Goal: Transaction & Acquisition: Purchase product/service

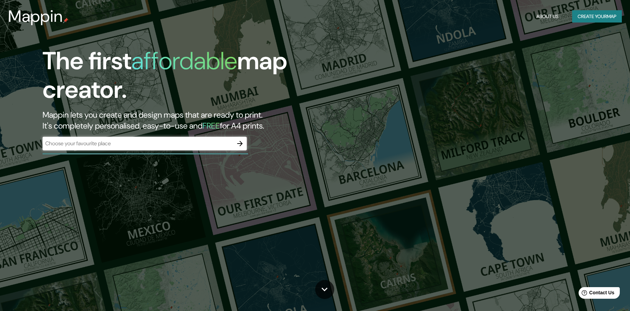
click at [144, 148] on div "​" at bounding box center [145, 144] width 204 height 14
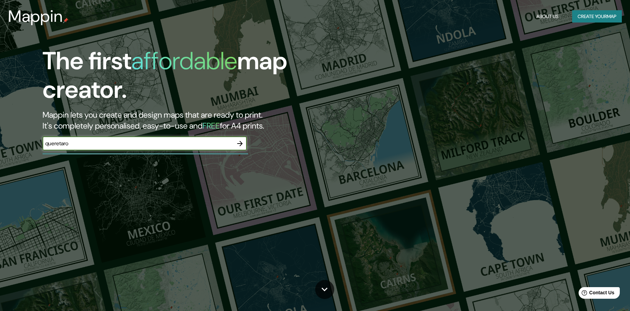
type input "queretaro"
click at [241, 145] on icon "button" at bounding box center [239, 143] width 5 height 5
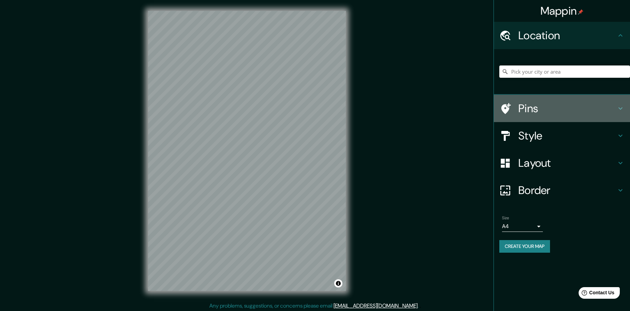
click at [534, 112] on h4 "Pins" at bounding box center [568, 108] width 98 height 14
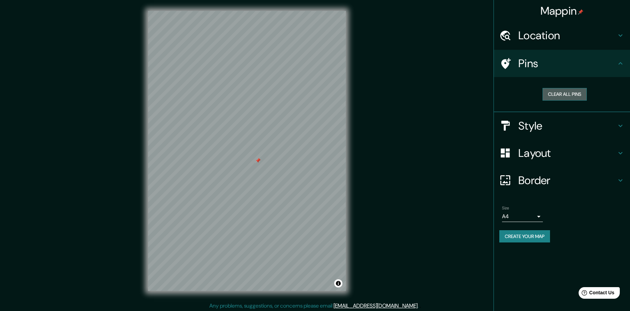
click at [553, 90] on button "Clear all pins" at bounding box center [565, 94] width 44 height 13
click at [550, 65] on h4 "Pins" at bounding box center [568, 64] width 98 height 14
click at [556, 40] on h4 "Location" at bounding box center [568, 36] width 98 height 14
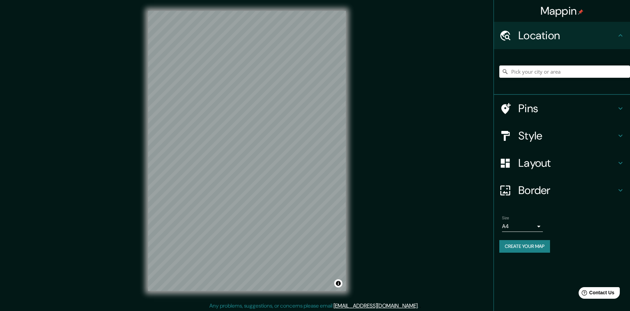
click at [526, 106] on h4 "Pins" at bounding box center [568, 108] width 98 height 14
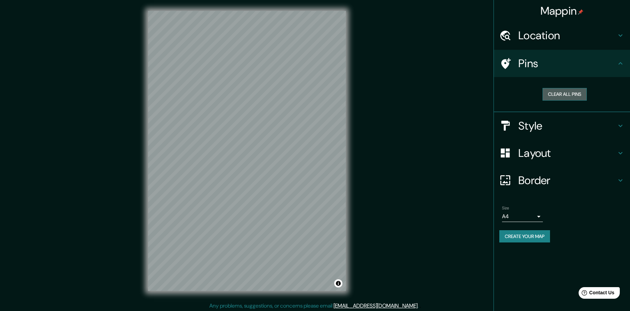
click at [570, 95] on button "Clear all pins" at bounding box center [565, 94] width 44 height 13
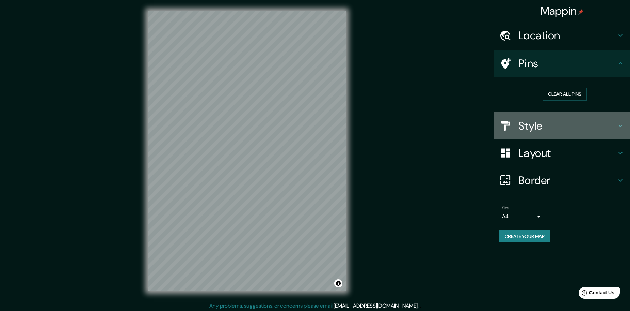
click at [549, 118] on div "Style" at bounding box center [562, 125] width 136 height 27
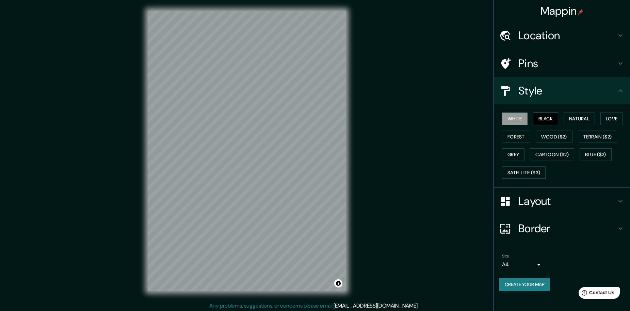
click at [548, 119] on button "Black" at bounding box center [546, 118] width 26 height 13
click at [570, 117] on button "Natural" at bounding box center [579, 118] width 31 height 13
click at [608, 115] on button "Love" at bounding box center [612, 118] width 22 height 13
click at [521, 137] on button "Forest" at bounding box center [516, 136] width 28 height 13
click at [560, 135] on button "Wood ($2)" at bounding box center [554, 136] width 37 height 13
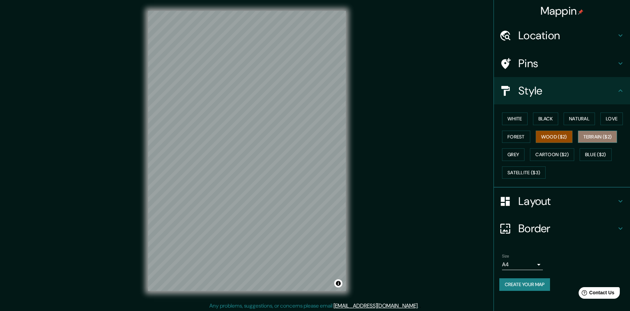
click at [609, 134] on button "Terrain ($2)" at bounding box center [598, 136] width 40 height 13
click at [586, 156] on button "Blue ($2)" at bounding box center [596, 154] width 32 height 13
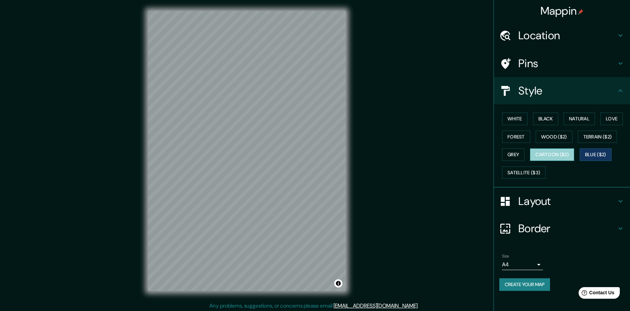
click at [556, 155] on button "Cartoon ($2)" at bounding box center [552, 154] width 44 height 13
click at [520, 177] on button "Satellite ($3)" at bounding box center [524, 172] width 44 height 13
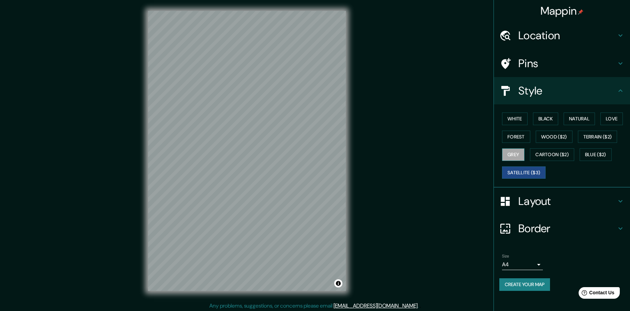
click at [511, 152] on button "Grey" at bounding box center [513, 154] width 22 height 13
click at [514, 135] on button "Forest" at bounding box center [516, 136] width 28 height 13
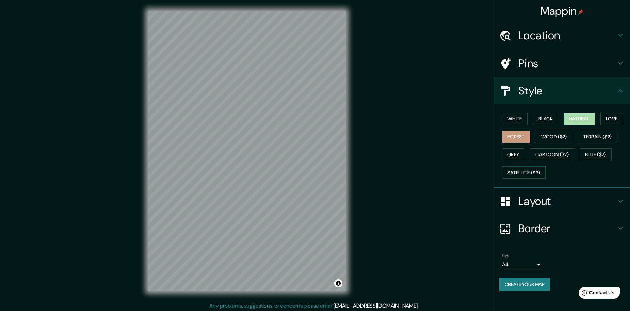
click at [576, 119] on button "Natural" at bounding box center [579, 118] width 31 height 13
click at [545, 118] on button "Black" at bounding box center [546, 118] width 26 height 13
click at [516, 120] on button "White" at bounding box center [515, 118] width 26 height 13
click at [555, 203] on h4 "Layout" at bounding box center [568, 201] width 98 height 14
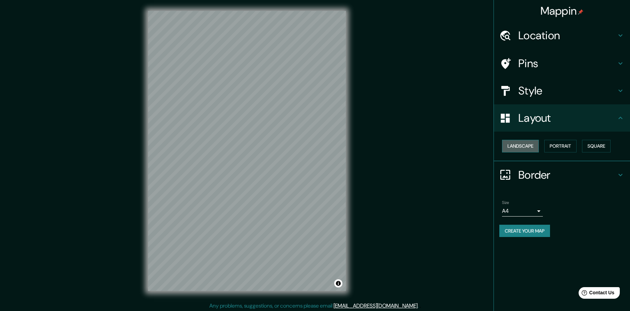
click at [529, 141] on button "Landscape" at bounding box center [520, 146] width 37 height 13
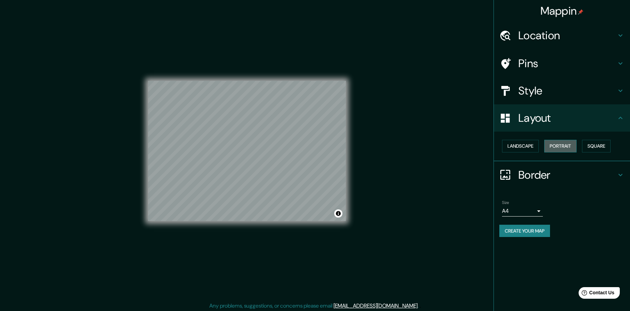
click at [560, 143] on button "Portrait" at bounding box center [561, 146] width 32 height 13
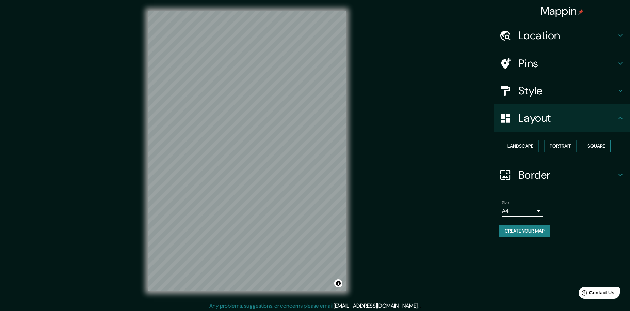
click at [586, 145] on button "Square" at bounding box center [596, 146] width 29 height 13
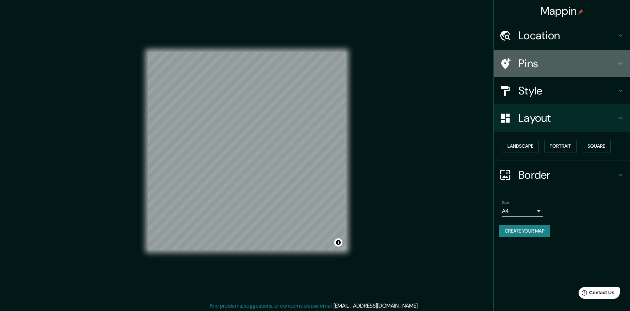
click at [545, 61] on h4 "Pins" at bounding box center [568, 64] width 98 height 14
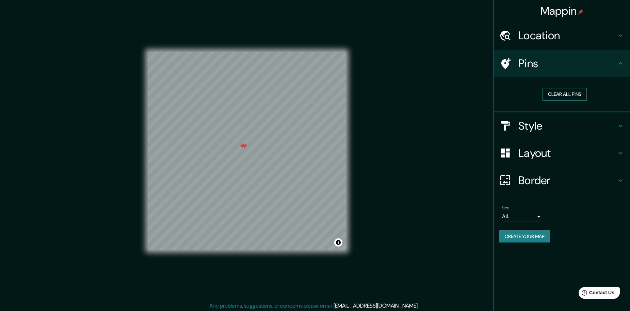
click at [564, 96] on button "Clear all pins" at bounding box center [565, 94] width 44 height 13
click at [539, 183] on h4 "Border" at bounding box center [568, 180] width 98 height 14
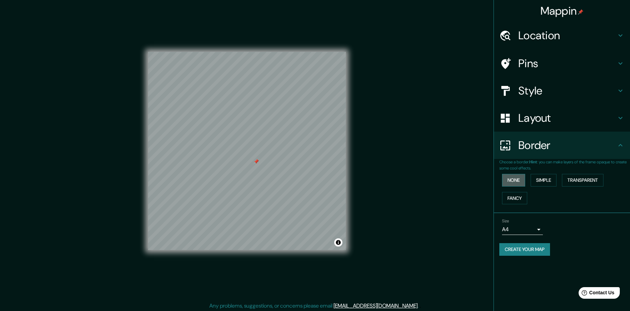
click at [506, 176] on button "None" at bounding box center [513, 180] width 23 height 13
click at [552, 183] on button "Simple" at bounding box center [544, 180] width 26 height 13
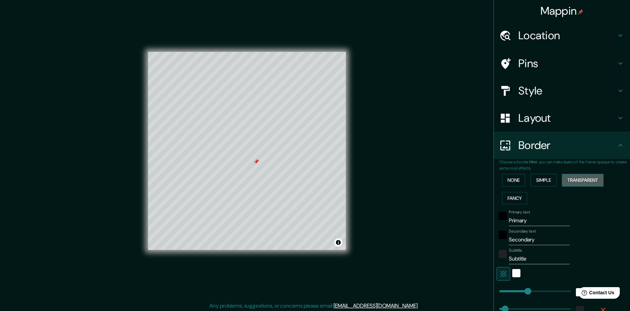
click at [575, 180] on button "Transparent" at bounding box center [583, 180] width 42 height 13
click at [510, 198] on button "Fancy" at bounding box center [514, 198] width 25 height 13
click at [567, 179] on button "Transparent" at bounding box center [583, 180] width 42 height 13
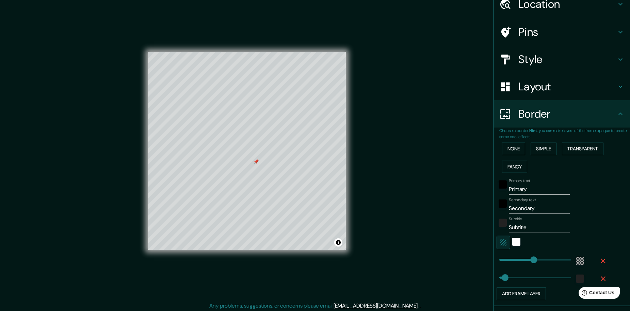
scroll to position [34, 0]
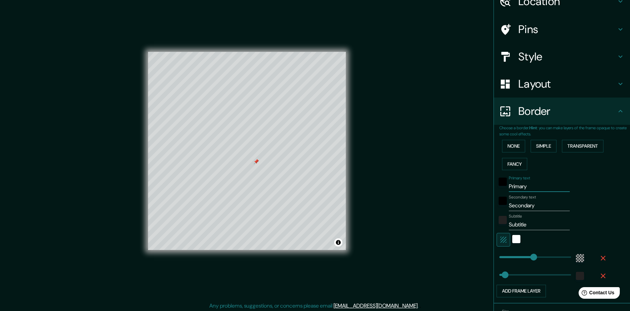
drag, startPoint x: 543, startPoint y: 187, endPoint x: 451, endPoint y: 190, distance: 91.3
click at [451, 190] on div "Mappin Location Pins Style Layout Border Choose a border. Hint : you can make l…" at bounding box center [315, 156] width 630 height 312
paste input "[PERSON_NAME]"
type input "[PERSON_NAME]"
type input "279"
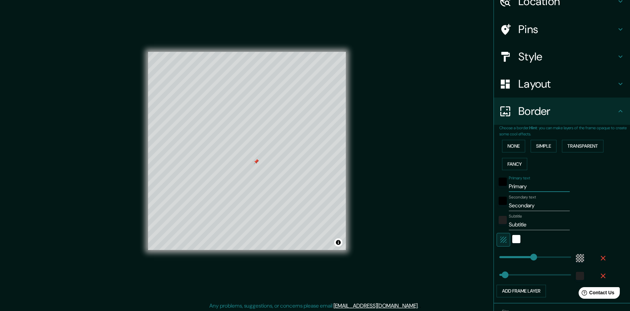
type input "46"
drag, startPoint x: 547, startPoint y: 189, endPoint x: 494, endPoint y: 185, distance: 53.3
click at [497, 185] on div "Primary text [PERSON_NAME]" at bounding box center [553, 183] width 112 height 16
type input "279"
type input "46"
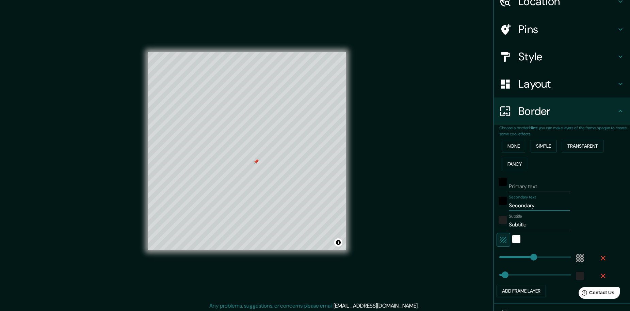
drag, startPoint x: 531, startPoint y: 206, endPoint x: 470, endPoint y: 209, distance: 61.1
click at [470, 209] on div "Mappin Location Pins Style Layout Border Choose a border. Hint : you can make l…" at bounding box center [315, 156] width 630 height 312
type input "279"
type input "46"
drag, startPoint x: 531, startPoint y: 221, endPoint x: 490, endPoint y: 215, distance: 41.0
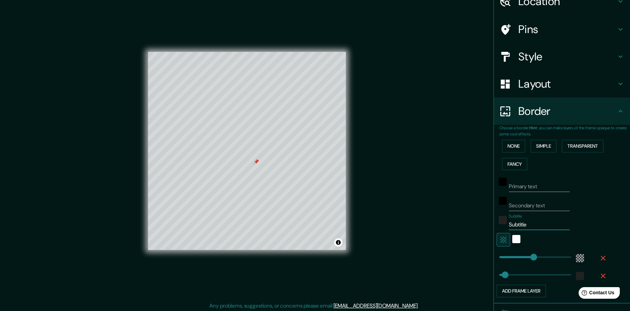
click at [494, 215] on div "Choose a border. Hint : you can make layers of the frame opaque to create some …" at bounding box center [562, 214] width 136 height 178
type input "279"
type input "46"
click at [504, 238] on button "button" at bounding box center [504, 240] width 14 height 14
type input "279"
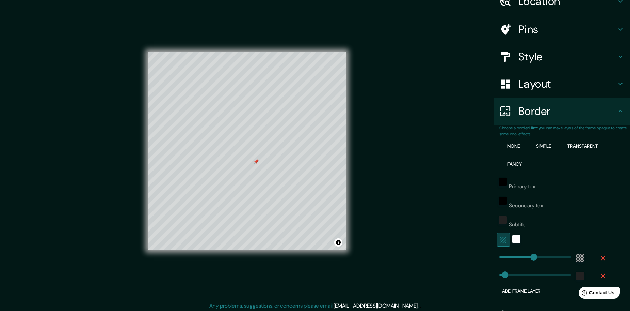
type input "46"
click at [500, 236] on icon "button" at bounding box center [504, 239] width 8 height 8
type input "279"
type input "46"
click at [500, 236] on icon "button" at bounding box center [504, 239] width 8 height 8
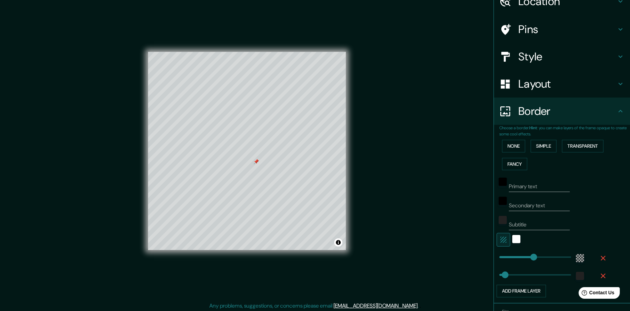
type input "279"
type input "46"
click at [528, 184] on input "Primary text" at bounding box center [539, 186] width 61 height 11
click at [531, 206] on input "Secondary text" at bounding box center [539, 205] width 61 height 11
type input "C"
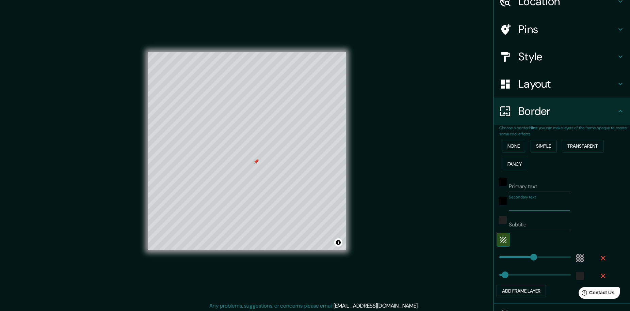
type input "279"
type input "46"
type input "Ca"
type input "279"
type input "46"
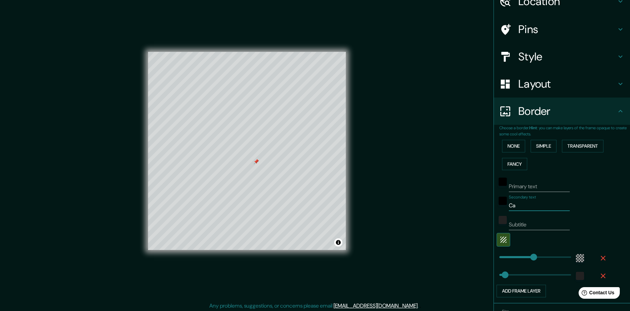
type input "Cal"
type input "279"
type input "46"
type input "Call"
type input "279"
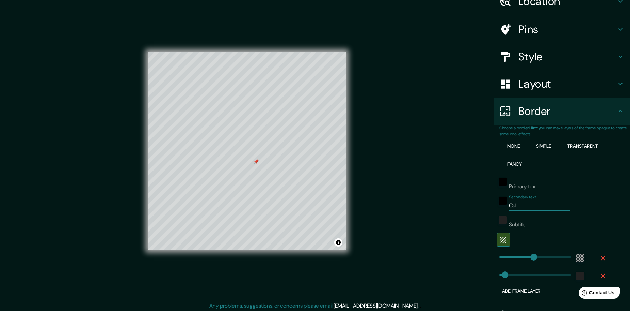
type input "46"
type input "Calle"
type input "279"
type input "46"
type input "Calle"
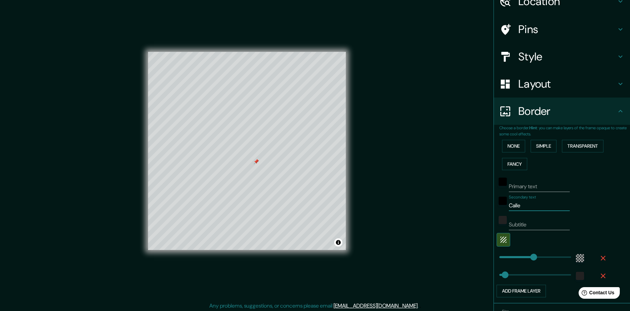
type input "279"
type input "46"
type input "Calle J"
type input "279"
type input "46"
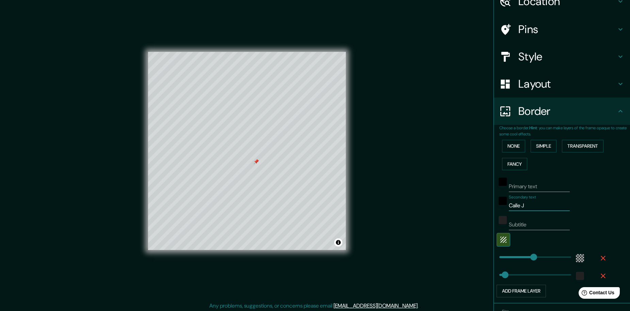
type input "[PERSON_NAME]"
type input "279"
type input "46"
type input "[PERSON_NAME]"
type input "279"
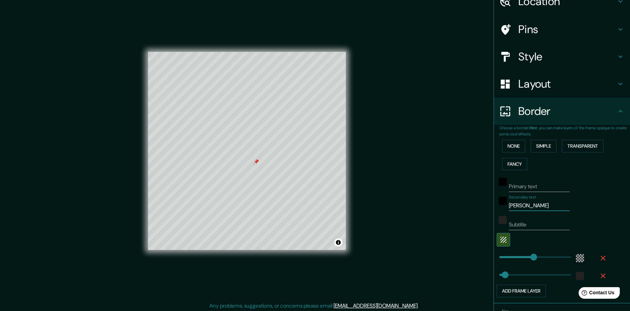
type input "46"
type input "[PERSON_NAME]"
type input "279"
type input "46"
type input "[PERSON_NAME]"
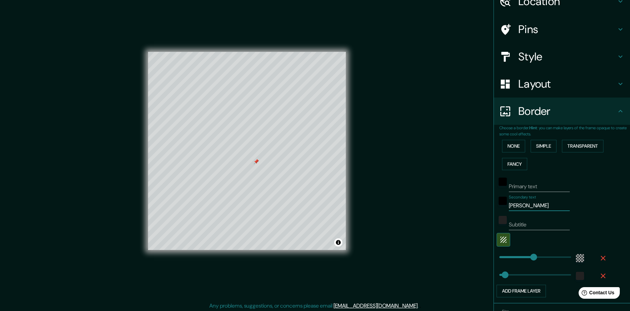
type input "279"
type input "46"
type input "[PERSON_NAME]"
type input "279"
type input "46"
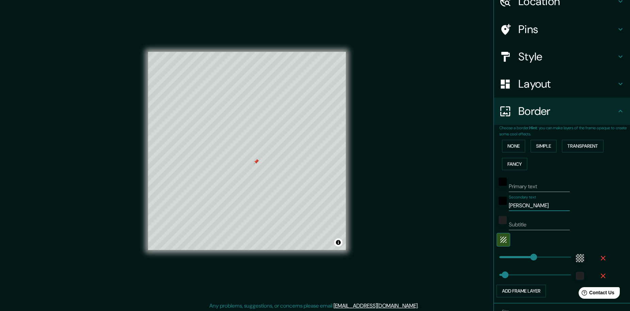
type input "[PERSON_NAME]"
type input "279"
type input "46"
type input "[PERSON_NAME]"
type input "279"
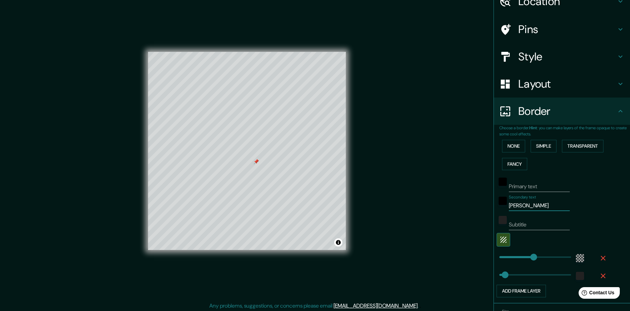
type input "46"
type input "Calle [PERSON_NAME]"
type input "279"
type input "46"
type input "[PERSON_NAME] [PERSON_NAME]"
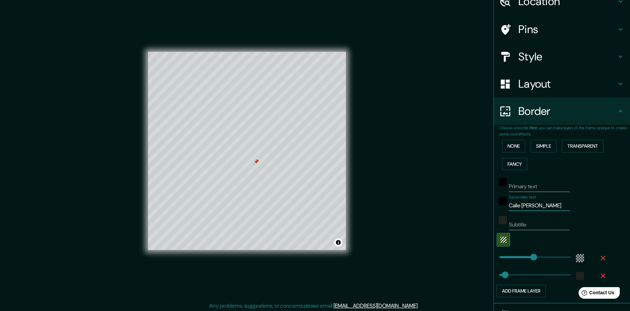
type input "279"
type input "46"
type input "[PERSON_NAME] [PERSON_NAME]"
type input "279"
type input "46"
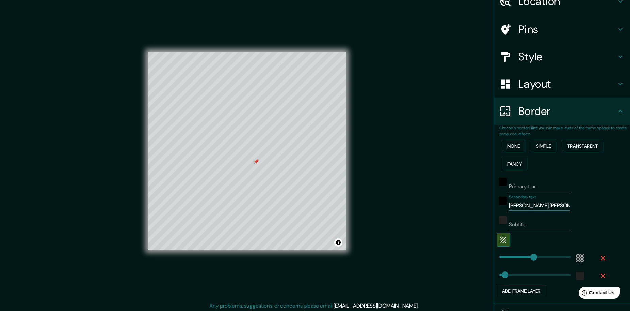
type input "[PERSON_NAME] [PERSON_NAME] P"
type input "279"
type input "46"
type input "[PERSON_NAME] [PERSON_NAME] Pi"
type input "279"
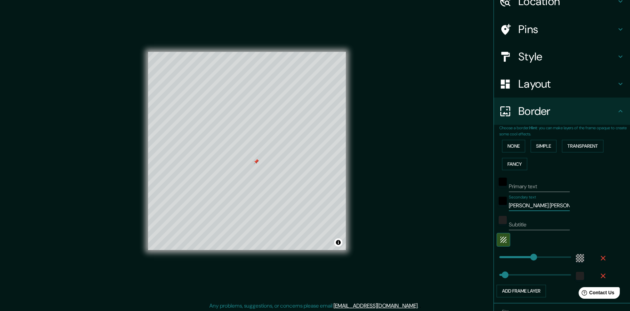
type input "46"
type input "[PERSON_NAME] [PERSON_NAME] Pin"
type input "279"
type input "46"
type input "[PERSON_NAME] [PERSON_NAME]"
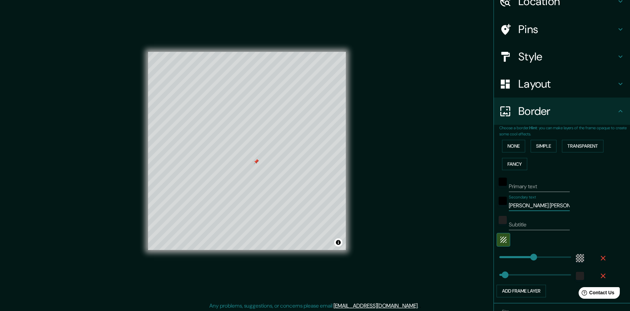
type input "279"
type input "46"
type input "[PERSON_NAME] [PERSON_NAME]"
type input "279"
type input "46"
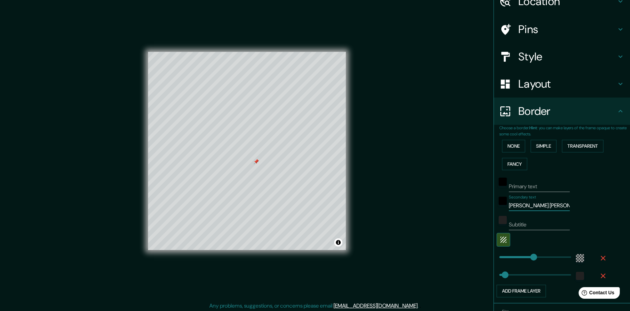
type input "[PERSON_NAME] [PERSON_NAME] S"
type input "279"
type input "46"
type input "[PERSON_NAME] [PERSON_NAME] Su"
type input "279"
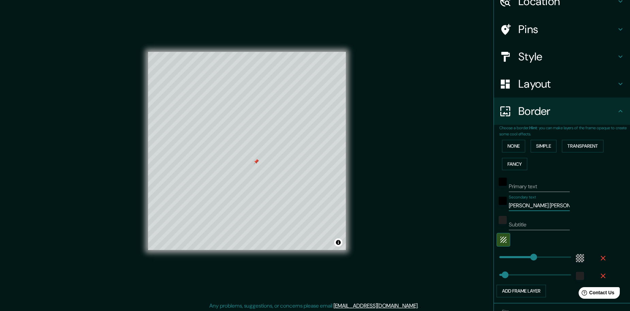
type input "46"
type input "[PERSON_NAME] [PERSON_NAME] Sua"
type input "279"
type input "46"
type input "[PERSON_NAME] [PERSON_NAME] Suar"
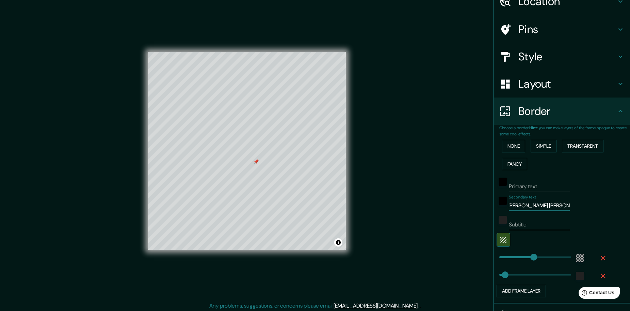
type input "279"
type input "46"
type input "[PERSON_NAME] [PERSON_NAME] Suare"
type input "279"
type input "46"
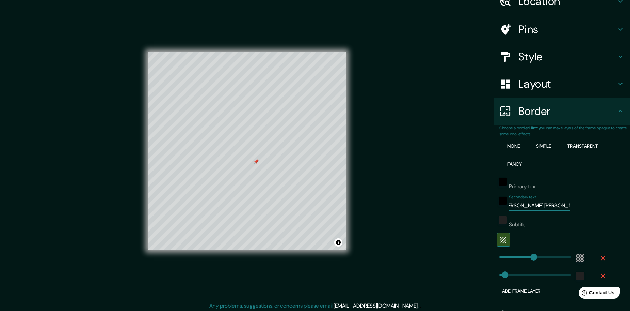
type input "[PERSON_NAME] [PERSON_NAME]"
type input "279"
type input "46"
type input "[PERSON_NAME] [PERSON_NAME]"
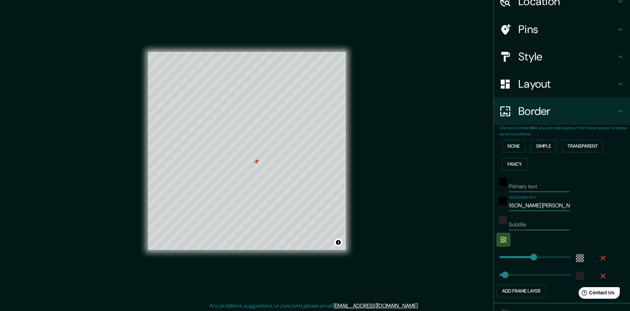
scroll to position [0, 0]
click at [527, 189] on input "Primary text" at bounding box center [539, 186] width 61 height 11
type input "c"
type input "279"
type input "46"
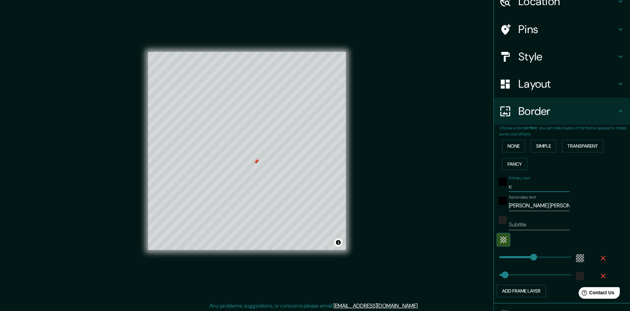
type input "ca"
type input "279"
type input "46"
type input "cal"
type input "279"
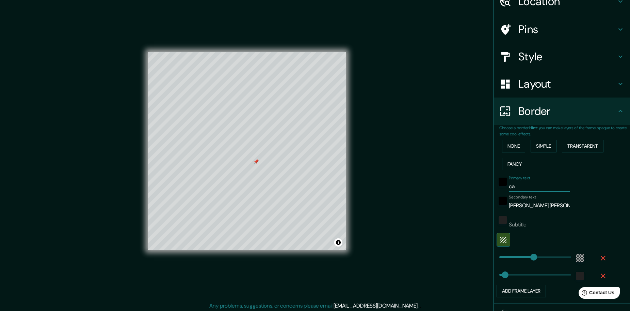
type input "46"
type input "call"
type input "279"
type input "46"
type input "calle"
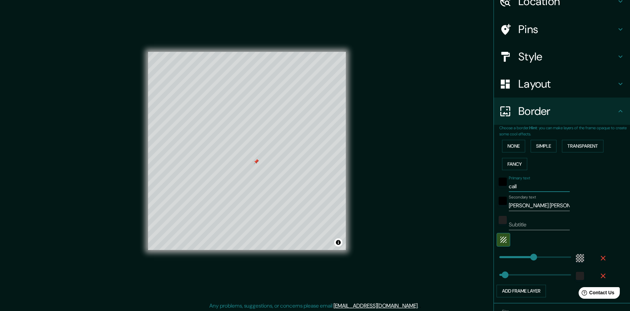
type input "279"
type input "46"
type input "calle"
type input "279"
type input "46"
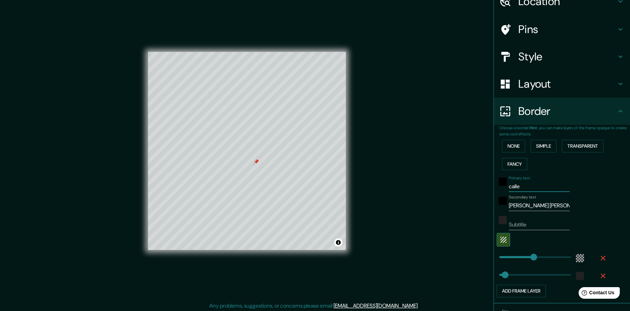
type input "calle j"
type input "279"
type input "46"
type input "[PERSON_NAME]"
type input "279"
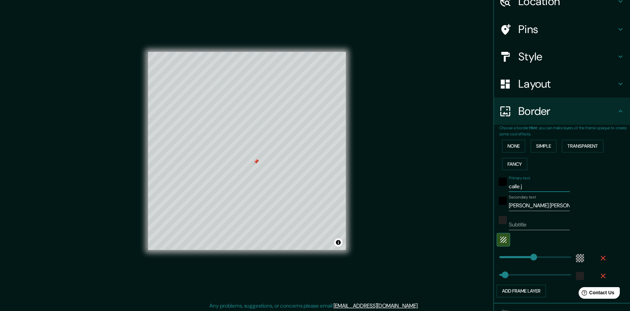
type input "46"
type input "[PERSON_NAME]"
type input "279"
type input "46"
type input "[PERSON_NAME]"
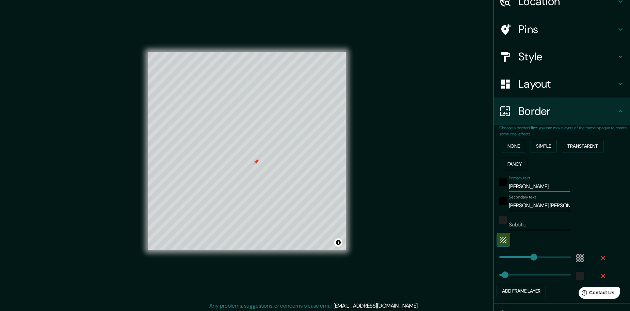
type input "279"
type input "46"
type input "[PERSON_NAME]"
type input "279"
type input "46"
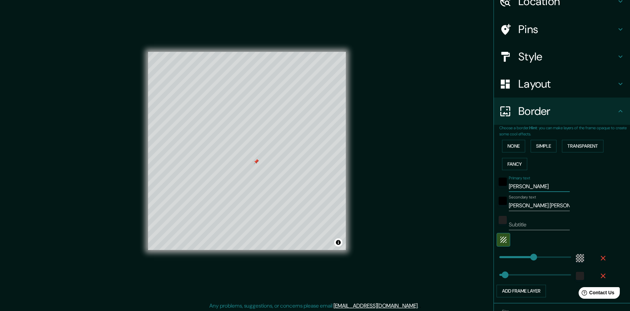
type input "[PERSON_NAME]"
type input "279"
type input "46"
type input "[PERSON_NAME]"
type input "279"
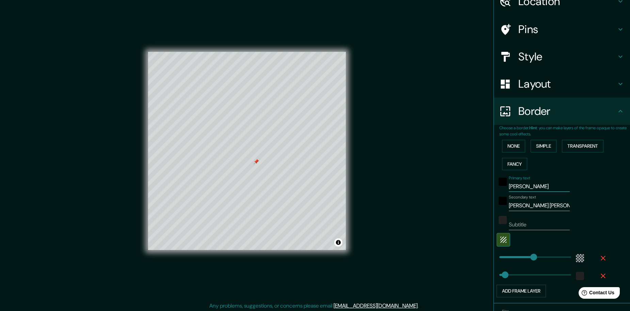
type input "46"
type input "[PERSON_NAME]"
type input "279"
type input "46"
type input "ca"
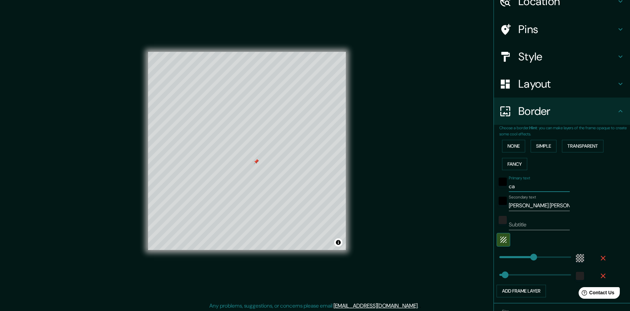
type input "279"
type input "46"
type input "c"
type input "279"
type input "46"
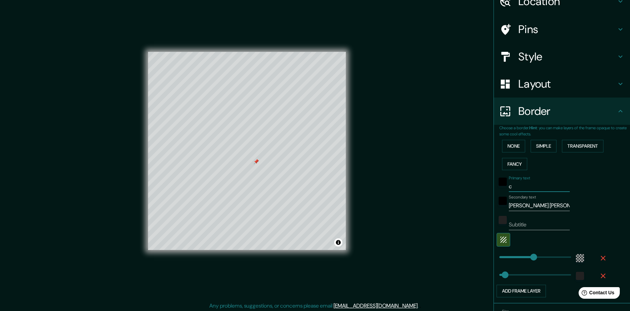
type input "279"
type input "46"
type input "C"
type input "279"
type input "46"
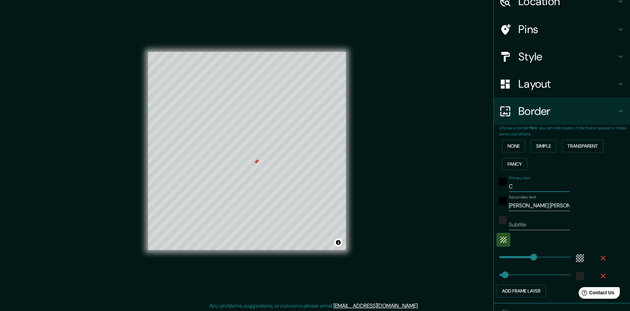
type input "Ca"
type input "279"
type input "46"
type input "Cas"
type input "279"
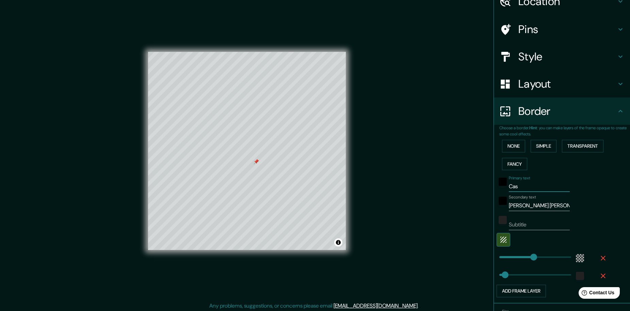
type input "46"
type input "Casa"
type input "279"
type input "46"
type input "Casa"
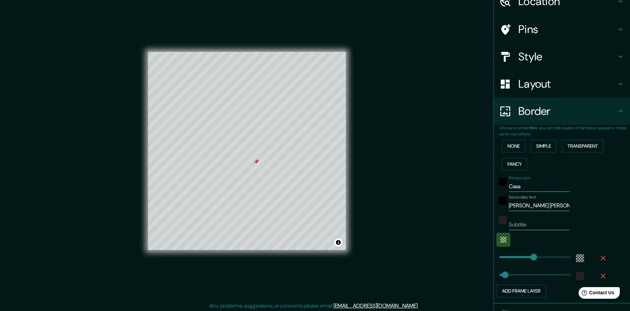
type input "279"
type input "46"
type input "Casa V"
type input "279"
type input "46"
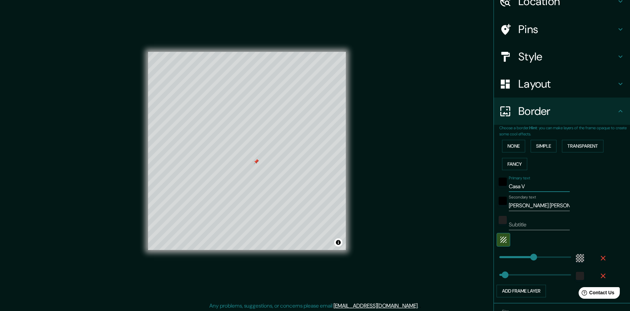
type input "Casa Ve"
type input "279"
type input "46"
type input "Casa Ver"
type input "279"
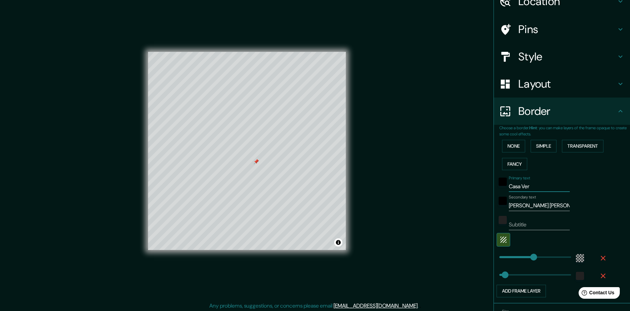
type input "46"
type input "Casa Vere"
type input "279"
type input "46"
type input "Casa Vered"
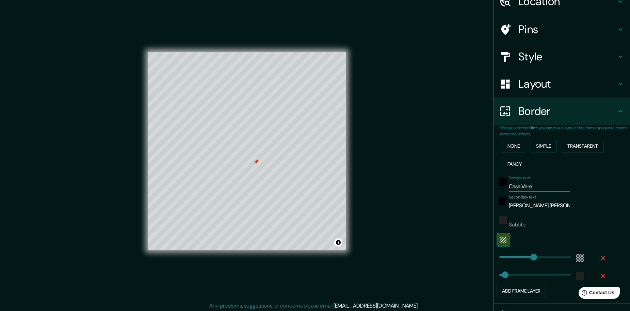
type input "279"
type input "46"
type input "Casa Vereda"
type input "279"
type input "46"
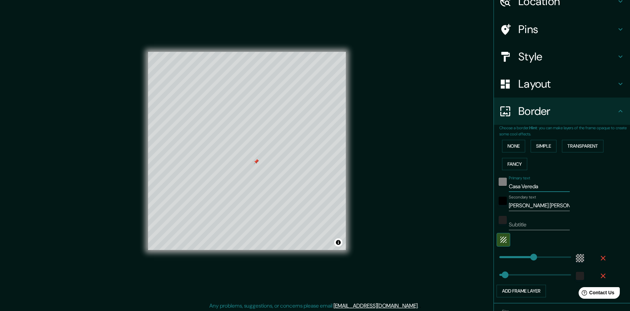
type input "Casa Vereda"
click at [499, 182] on div "black" at bounding box center [503, 181] width 8 height 8
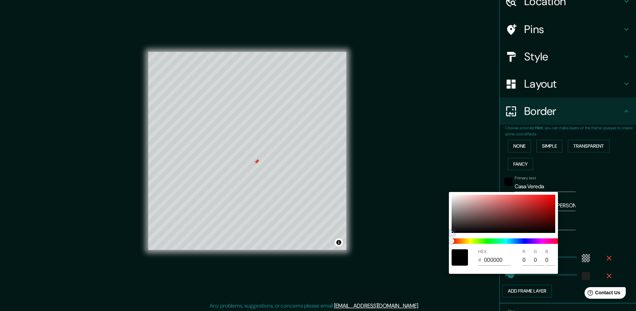
type input "279"
type input "46"
type input "3E3A3A"
type input "62"
type input "58"
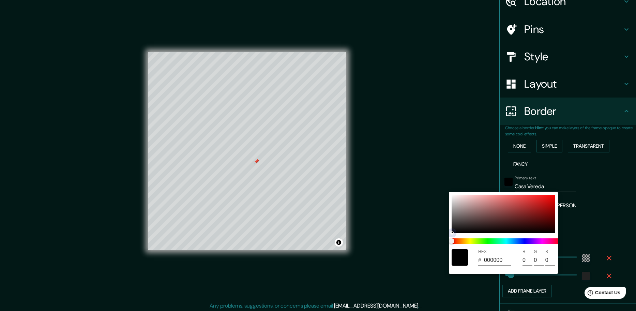
type input "58"
type input "279"
type input "46"
drag, startPoint x: 470, startPoint y: 226, endPoint x: 461, endPoint y: 205, distance: 23.2
click at [461, 205] on div at bounding box center [503, 213] width 104 height 38
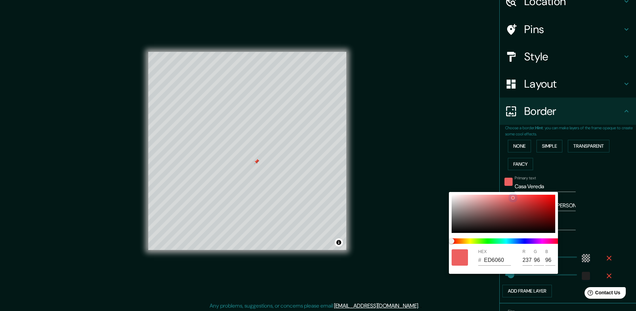
drag, startPoint x: 461, startPoint y: 205, endPoint x: 479, endPoint y: 224, distance: 26.0
click at [509, 188] on div "HEX # ED6060 R 237 G 96 B 96" at bounding box center [318, 155] width 636 height 311
drag, startPoint x: 513, startPoint y: 199, endPoint x: 550, endPoint y: 199, distance: 37.1
click at [550, 200] on div at bounding box center [503, 213] width 104 height 38
drag, startPoint x: 551, startPoint y: 198, endPoint x: 542, endPoint y: 195, distance: 8.9
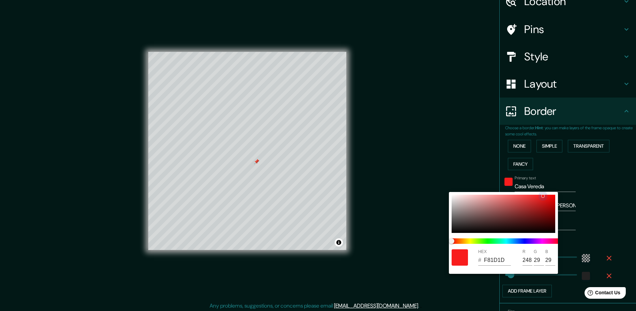
click at [542, 195] on div at bounding box center [503, 213] width 104 height 38
click at [617, 178] on div at bounding box center [318, 155] width 636 height 311
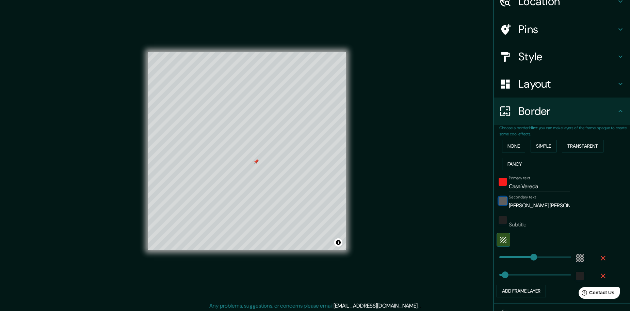
click at [499, 199] on div "black" at bounding box center [503, 201] width 8 height 8
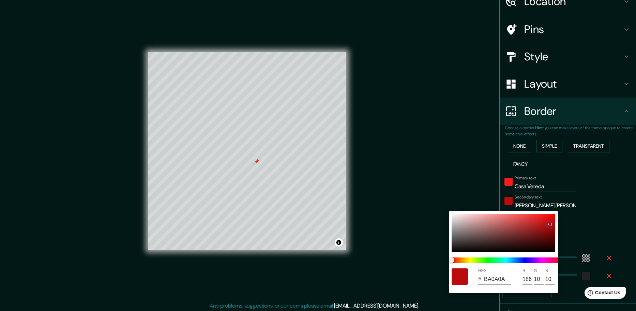
drag, startPoint x: 483, startPoint y: 229, endPoint x: 505, endPoint y: 244, distance: 26.5
click at [548, 224] on div at bounding box center [503, 233] width 104 height 38
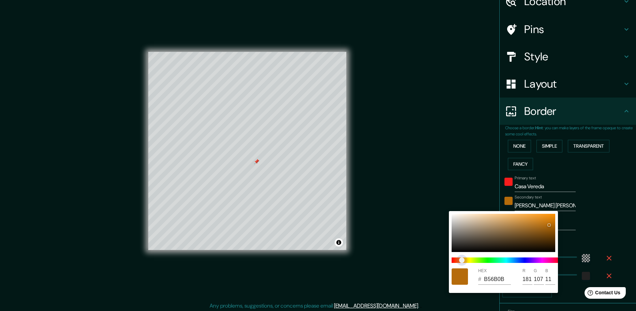
drag, startPoint x: 462, startPoint y: 258, endPoint x: 468, endPoint y: 248, distance: 11.4
click at [462, 257] on span at bounding box center [505, 259] width 109 height 5
drag, startPoint x: 544, startPoint y: 224, endPoint x: 524, endPoint y: 225, distance: 20.1
click at [563, 200] on div "HEX # EF9402 R 239 G 148 B 2" at bounding box center [318, 155] width 636 height 311
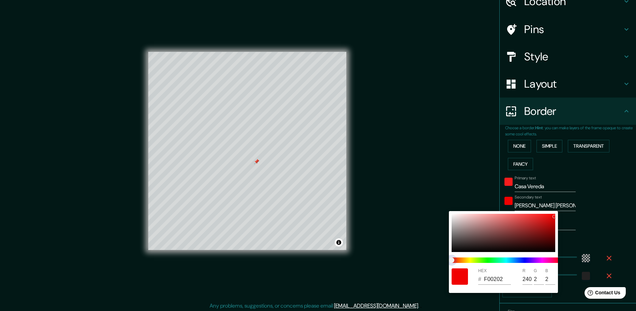
drag, startPoint x: 460, startPoint y: 258, endPoint x: 443, endPoint y: 254, distance: 17.3
click at [443, 254] on div "HEX # F00202 R 240 G 2 B 2" at bounding box center [318, 155] width 636 height 311
drag, startPoint x: 434, startPoint y: 202, endPoint x: 436, endPoint y: 222, distance: 20.2
click at [436, 223] on div "HEX # DDB1B1 R 221 G 177 B 177" at bounding box center [318, 155] width 636 height 311
drag, startPoint x: 458, startPoint y: 214, endPoint x: 436, endPoint y: 269, distance: 59.3
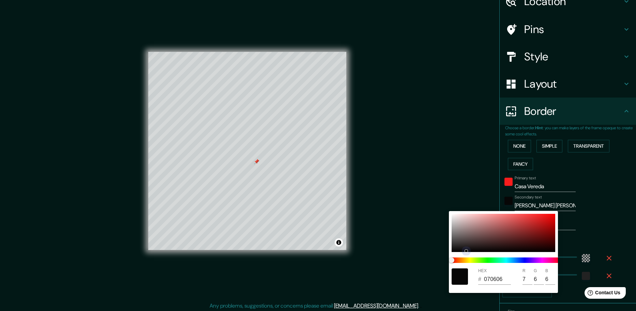
click at [438, 272] on div "HEX # 070606 R 7 G 6 B 6" at bounding box center [318, 155] width 636 height 311
click at [595, 198] on div at bounding box center [318, 155] width 636 height 311
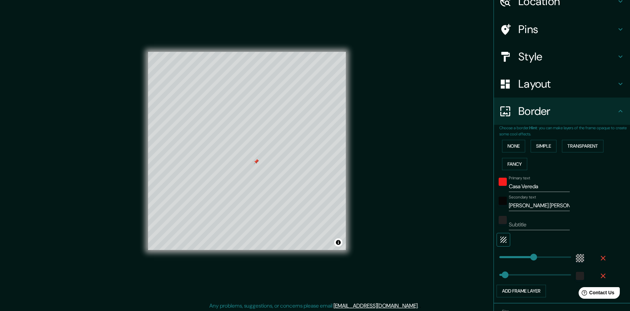
click at [497, 235] on button "button" at bounding box center [504, 240] width 14 height 14
click at [515, 239] on div "white" at bounding box center [517, 239] width 8 height 8
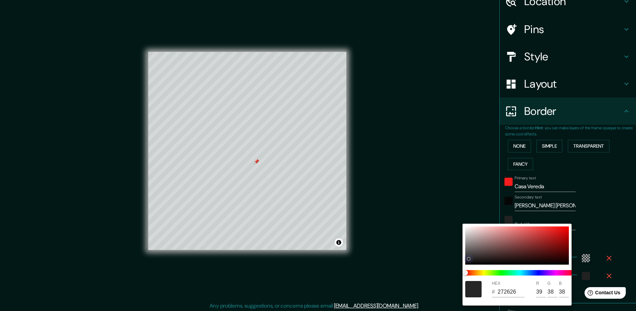
drag, startPoint x: 485, startPoint y: 233, endPoint x: 446, endPoint y: 274, distance: 56.4
click at [446, 274] on div "HEX # 272626 R 39 G 38 B 38" at bounding box center [318, 155] width 636 height 311
drag, startPoint x: 467, startPoint y: 258, endPoint x: 464, endPoint y: 263, distance: 5.6
click at [464, 264] on div "HEX # 202020 R 32 G 32 B 32" at bounding box center [516, 264] width 109 height 82
drag, startPoint x: 465, startPoint y: 258, endPoint x: 466, endPoint y: 269, distance: 11.2
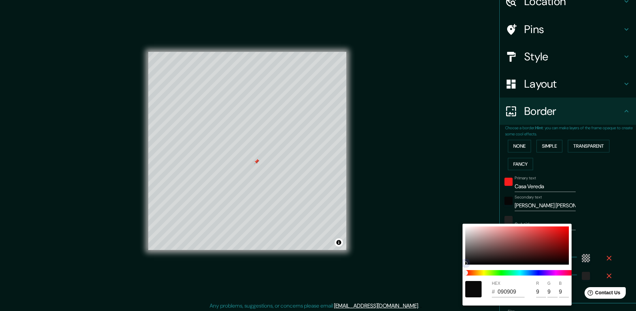
click at [466, 269] on div "HEX # 090909 R 9 G 9 B 9" at bounding box center [516, 264] width 109 height 82
click at [556, 208] on div at bounding box center [318, 155] width 636 height 311
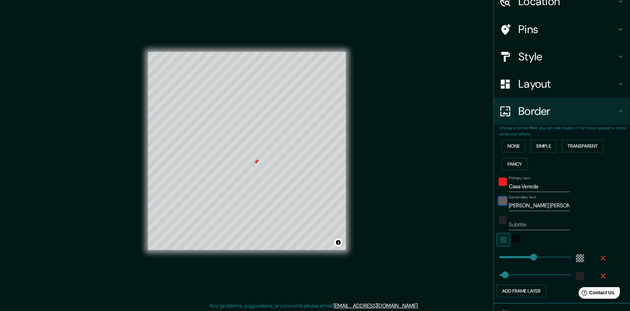
click at [499, 203] on div "color-070606" at bounding box center [503, 201] width 8 height 8
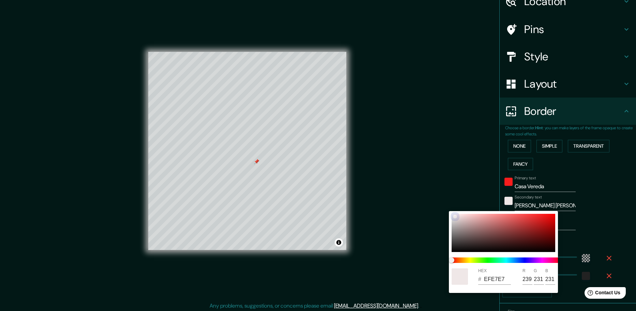
drag, startPoint x: 471, startPoint y: 229, endPoint x: 438, endPoint y: 204, distance: 41.7
click at [438, 204] on div "HEX # EFE7E7 R 239 G 231 B 231" at bounding box center [318, 155] width 636 height 311
click at [600, 198] on div at bounding box center [318, 155] width 636 height 311
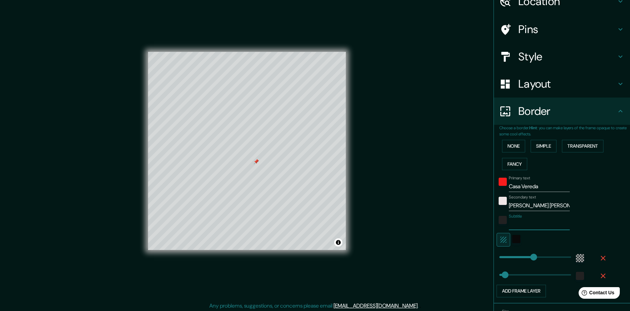
click at [529, 223] on input "Subtitle" at bounding box center [539, 224] width 61 height 11
click at [607, 236] on div "Primary text Casa Vereda Secondary text [PERSON_NAME][STREET_ADDRESS][PERSON_NA…" at bounding box center [565, 235] width 131 height 124
click at [503, 220] on div at bounding box center [503, 222] width 12 height 16
click at [499, 221] on div "color-222222" at bounding box center [503, 220] width 8 height 8
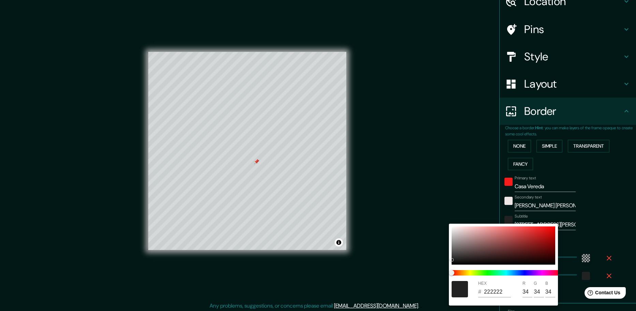
drag, startPoint x: 450, startPoint y: 242, endPoint x: 452, endPoint y: 229, distance: 13.6
click at [449, 228] on div "HEX # 222222 R 34 G 34 B 34" at bounding box center [503, 264] width 109 height 82
drag, startPoint x: 454, startPoint y: 226, endPoint x: 450, endPoint y: 236, distance: 11.3
click at [450, 238] on div "HEX # EDE7E7 R 237 G 231 B 231" at bounding box center [503, 264] width 109 height 82
drag, startPoint x: 450, startPoint y: 236, endPoint x: 439, endPoint y: 211, distance: 27.6
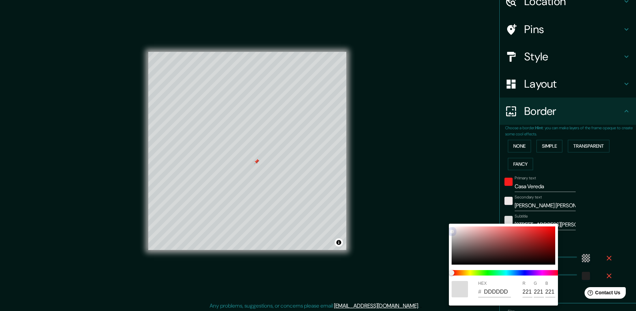
click at [439, 211] on div "HEX # DDDDDD R 221 G 221 B 221" at bounding box center [318, 155] width 636 height 311
click at [592, 206] on div at bounding box center [318, 155] width 636 height 311
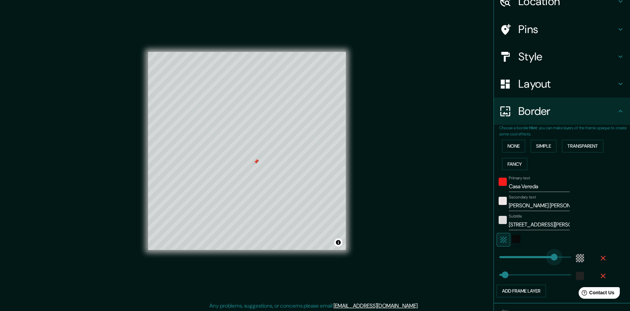
drag, startPoint x: 529, startPoint y: 255, endPoint x: 549, endPoint y: 252, distance: 21.0
drag, startPoint x: 548, startPoint y: 255, endPoint x: 535, endPoint y: 256, distance: 13.0
drag, startPoint x: 535, startPoint y: 256, endPoint x: 529, endPoint y: 256, distance: 6.2
drag, startPoint x: 528, startPoint y: 257, endPoint x: 520, endPoint y: 260, distance: 8.3
drag, startPoint x: 518, startPoint y: 262, endPoint x: 513, endPoint y: 258, distance: 6.0
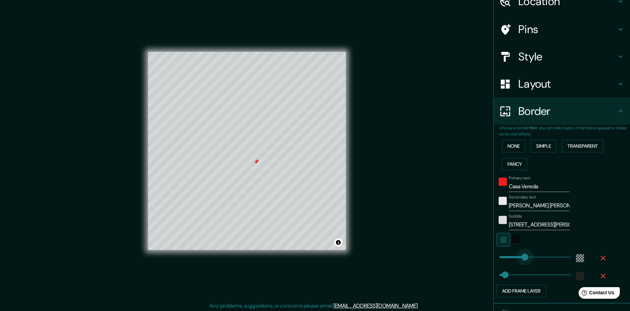
drag, startPoint x: 513, startPoint y: 258, endPoint x: 520, endPoint y: 256, distance: 7.5
drag, startPoint x: 520, startPoint y: 256, endPoint x: 513, endPoint y: 253, distance: 7.9
drag, startPoint x: 513, startPoint y: 253, endPoint x: 509, endPoint y: 253, distance: 3.8
drag, startPoint x: 502, startPoint y: 275, endPoint x: 515, endPoint y: 274, distance: 13.3
drag, startPoint x: 515, startPoint y: 274, endPoint x: 501, endPoint y: 272, distance: 14.1
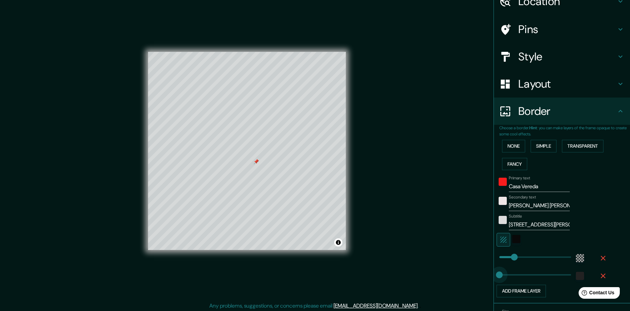
drag, startPoint x: 501, startPoint y: 272, endPoint x: 493, endPoint y: 271, distance: 8.2
click at [496, 272] on span at bounding box center [499, 274] width 7 height 7
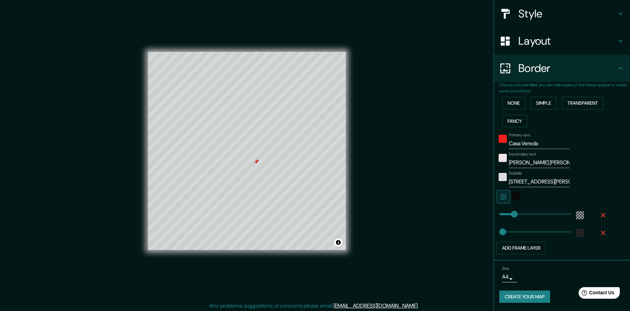
scroll to position [2, 0]
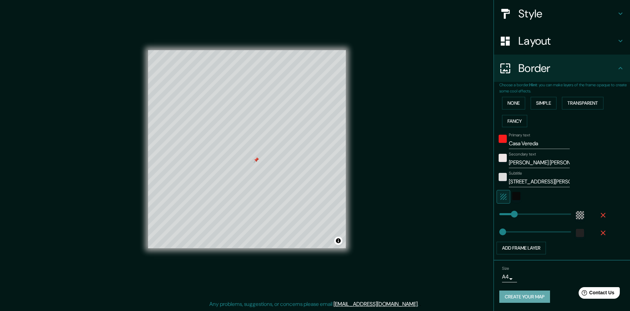
click at [509, 296] on button "Create your map" at bounding box center [525, 296] width 51 height 13
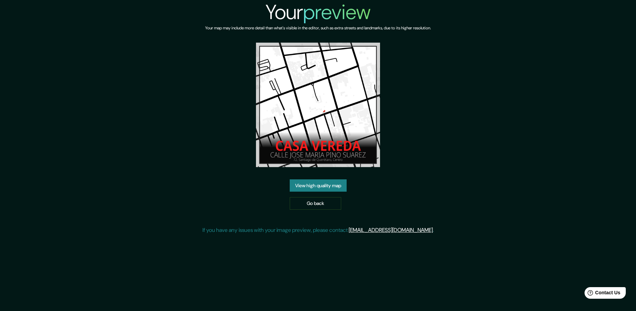
click at [319, 144] on img at bounding box center [318, 105] width 124 height 124
click at [322, 157] on img at bounding box center [318, 105] width 124 height 124
click at [328, 182] on link "View high quality map" at bounding box center [317, 185] width 57 height 13
